Goal: Information Seeking & Learning: Learn about a topic

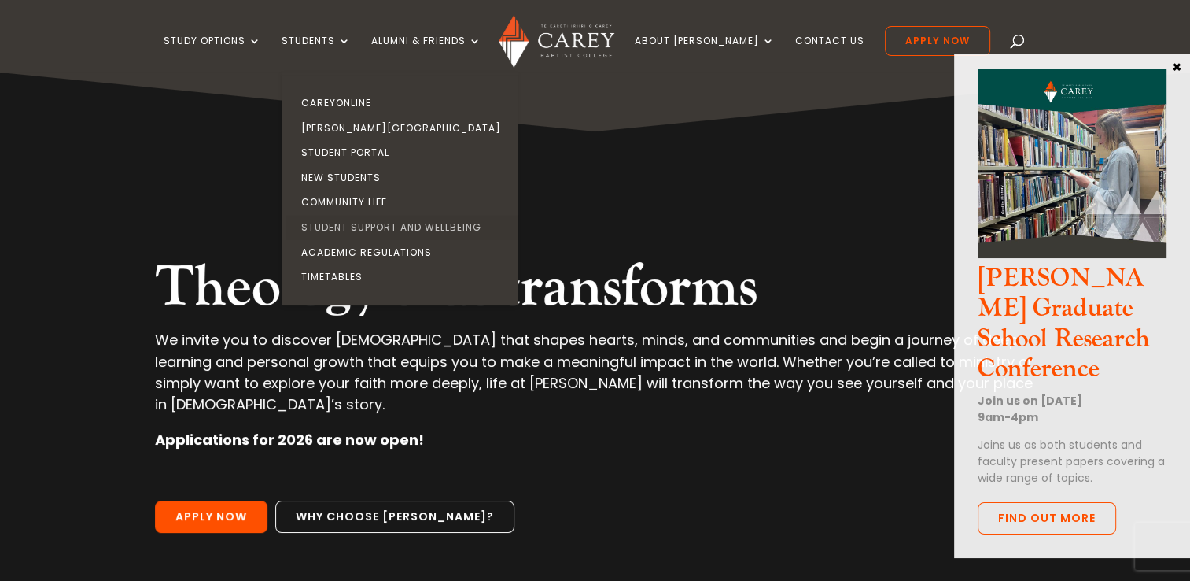
click at [397, 226] on link "Student Support and Wellbeing" at bounding box center [404, 227] width 236 height 25
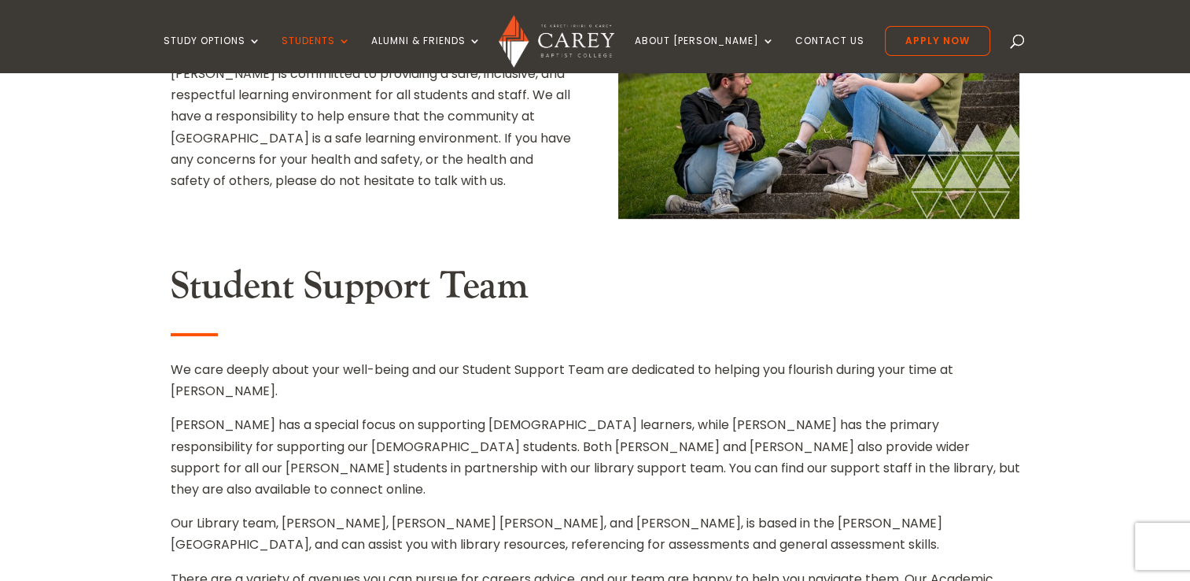
scroll to position [315, 0]
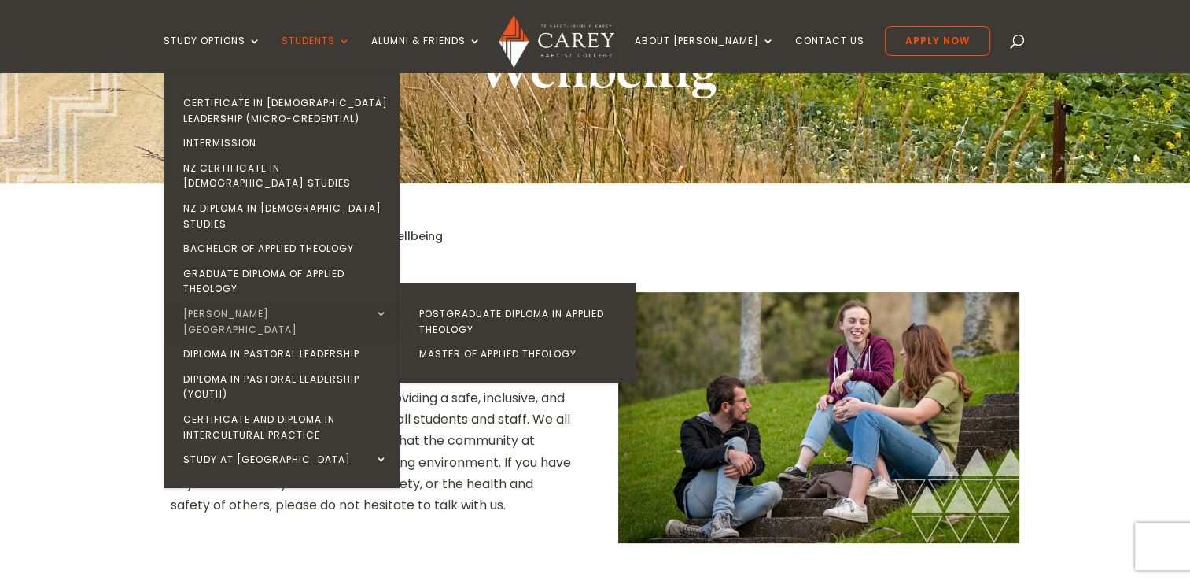
click at [282, 301] on link "[PERSON_NAME][GEOGRAPHIC_DATA]" at bounding box center [286, 321] width 236 height 40
click at [475, 301] on link "Postgraduate Diploma in Applied Theology" at bounding box center [522, 321] width 236 height 40
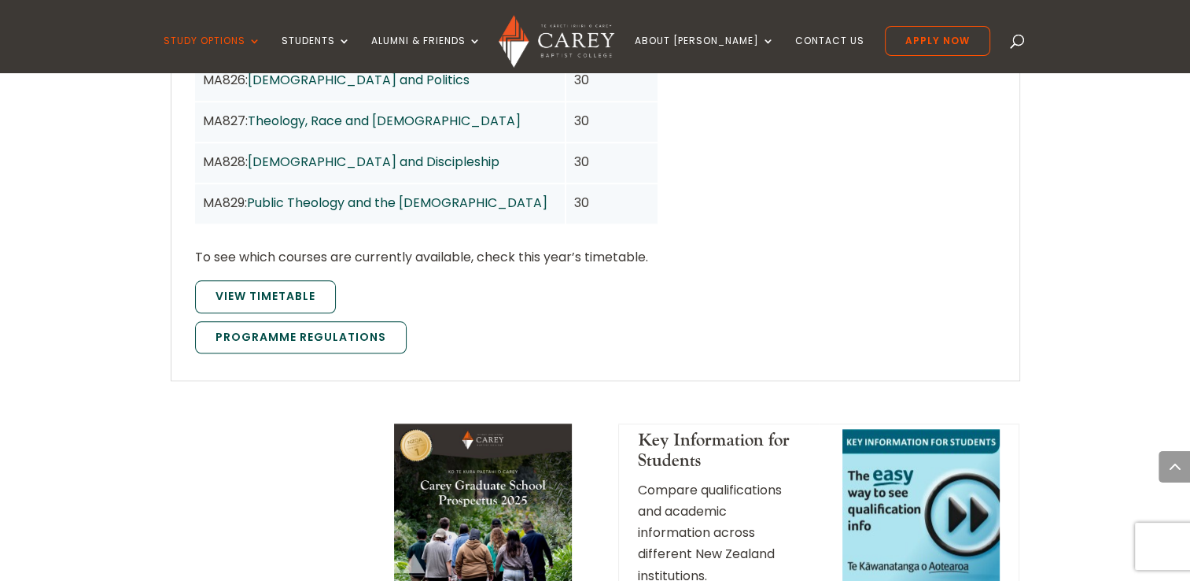
scroll to position [1495, 0]
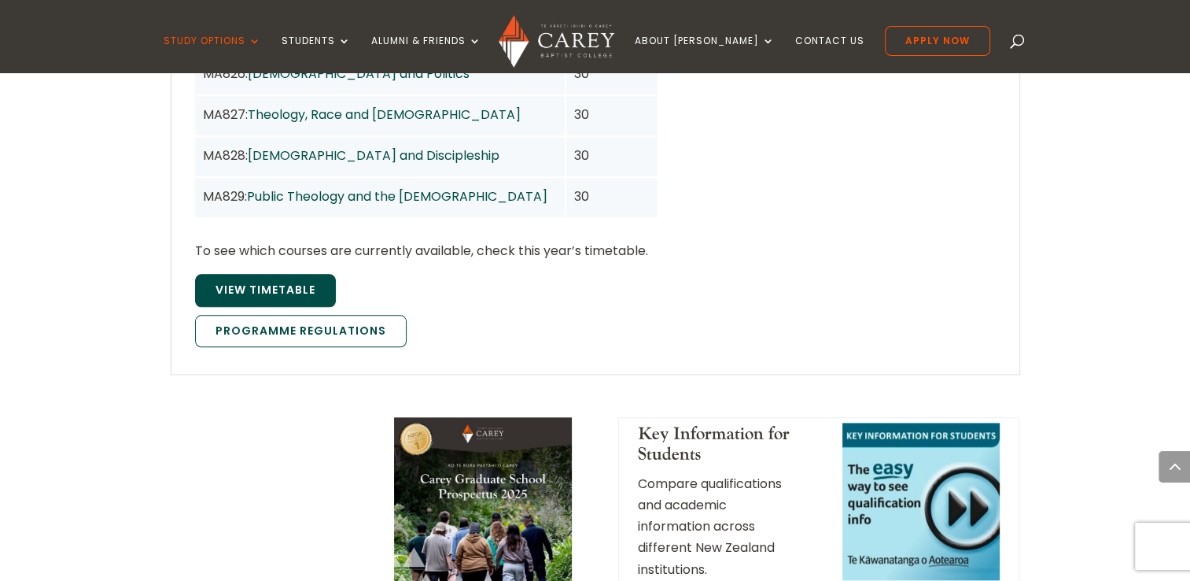
click at [301, 282] on span "View Timetable" at bounding box center [266, 290] width 100 height 16
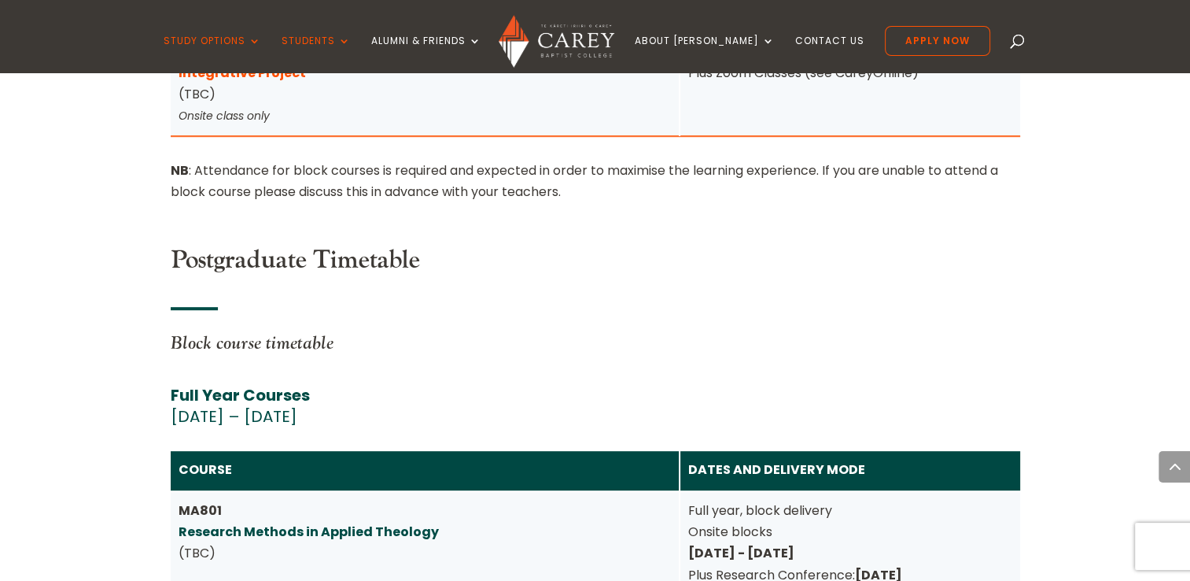
scroll to position [6696, 0]
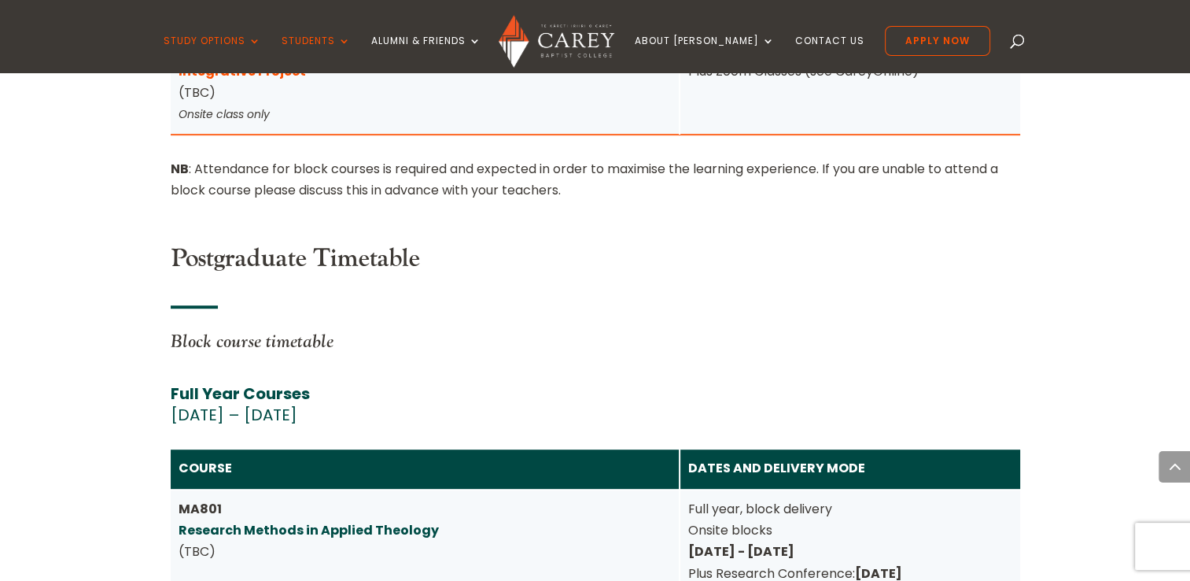
click at [866, 244] on div "Postgraduate Timetable Block course timetable Full Year Courses 23 February – 6…" at bounding box center [596, 579] width 850 height 671
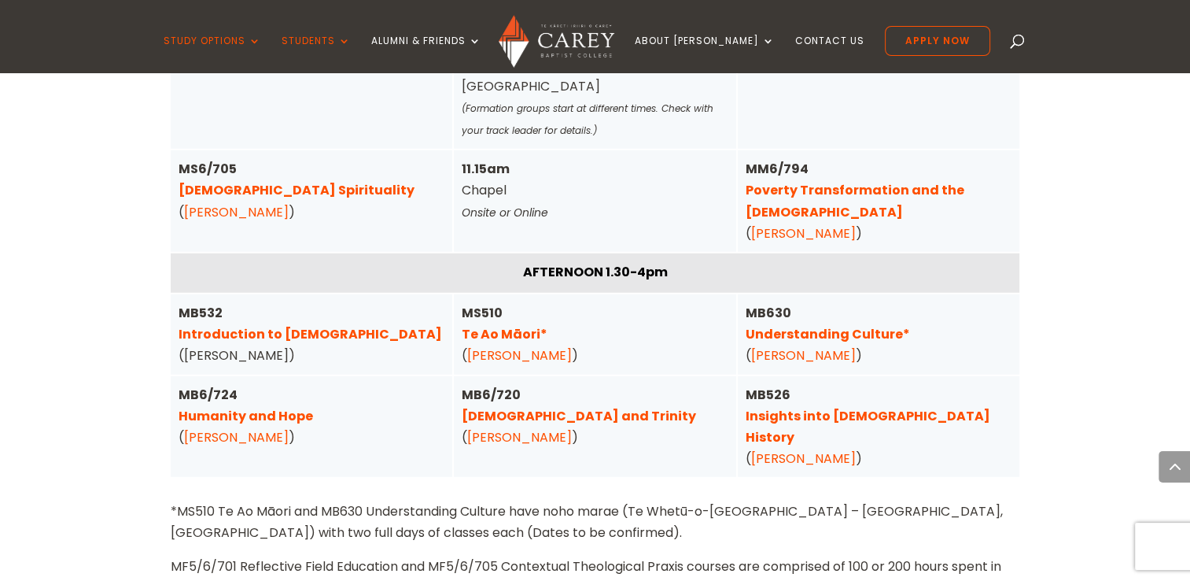
scroll to position [4178, 0]
